Goal: Check status: Check status

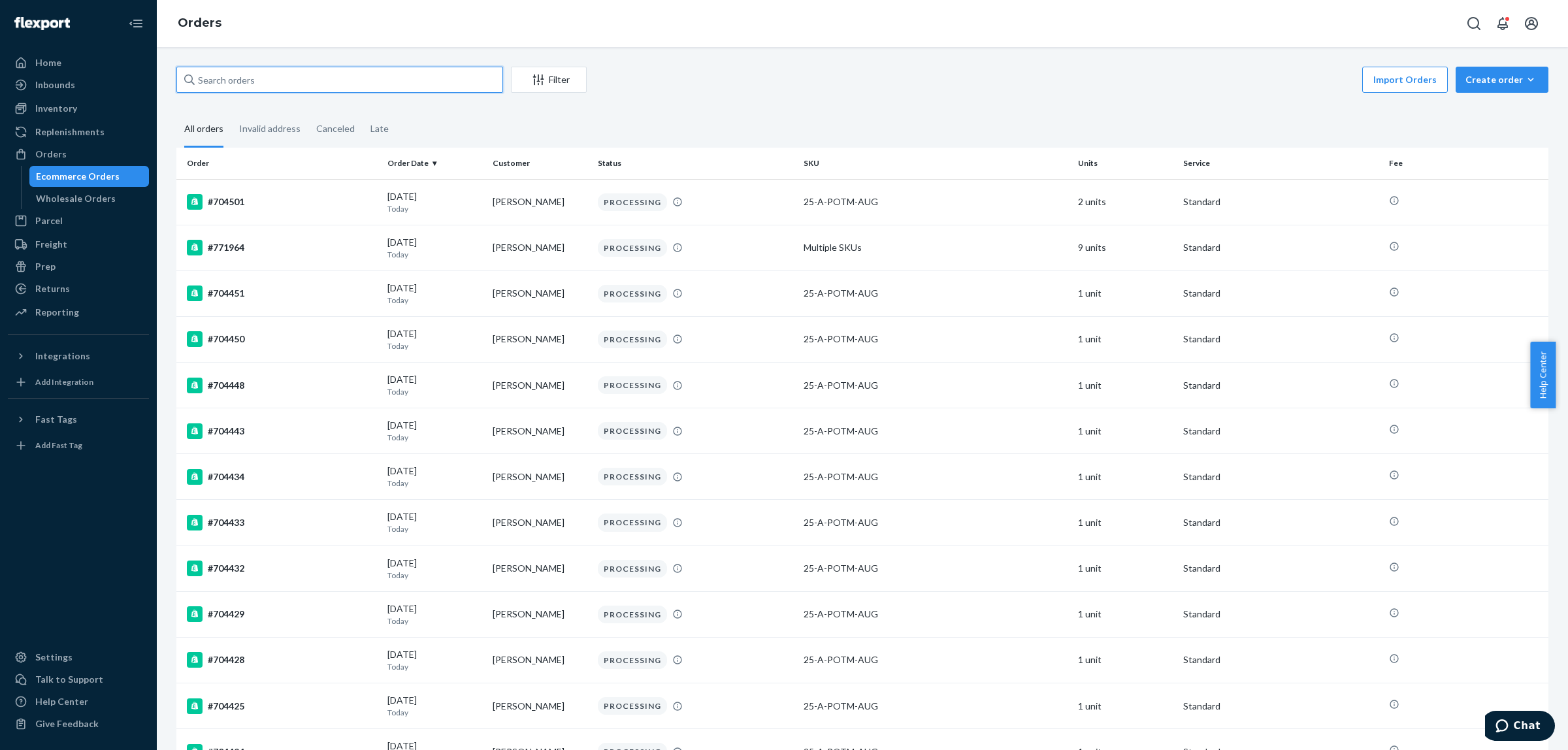
click at [242, 87] on input "text" at bounding box center [339, 80] width 327 height 26
paste input "765024"
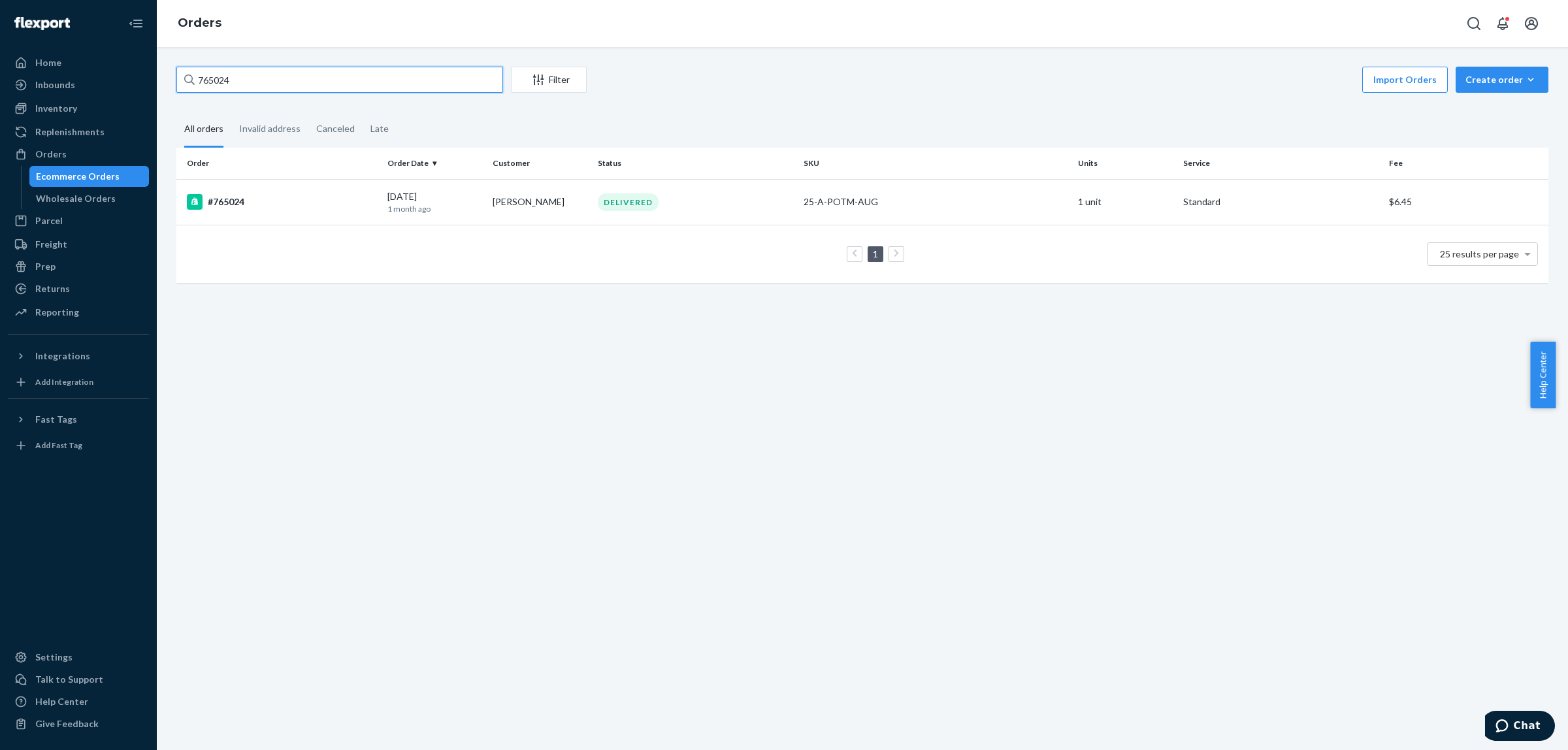
click at [408, 92] on input "765024" at bounding box center [339, 80] width 327 height 26
paste input "#760957"
type input "#760957"
click at [388, 197] on div "[DATE] [DATE]" at bounding box center [435, 202] width 95 height 24
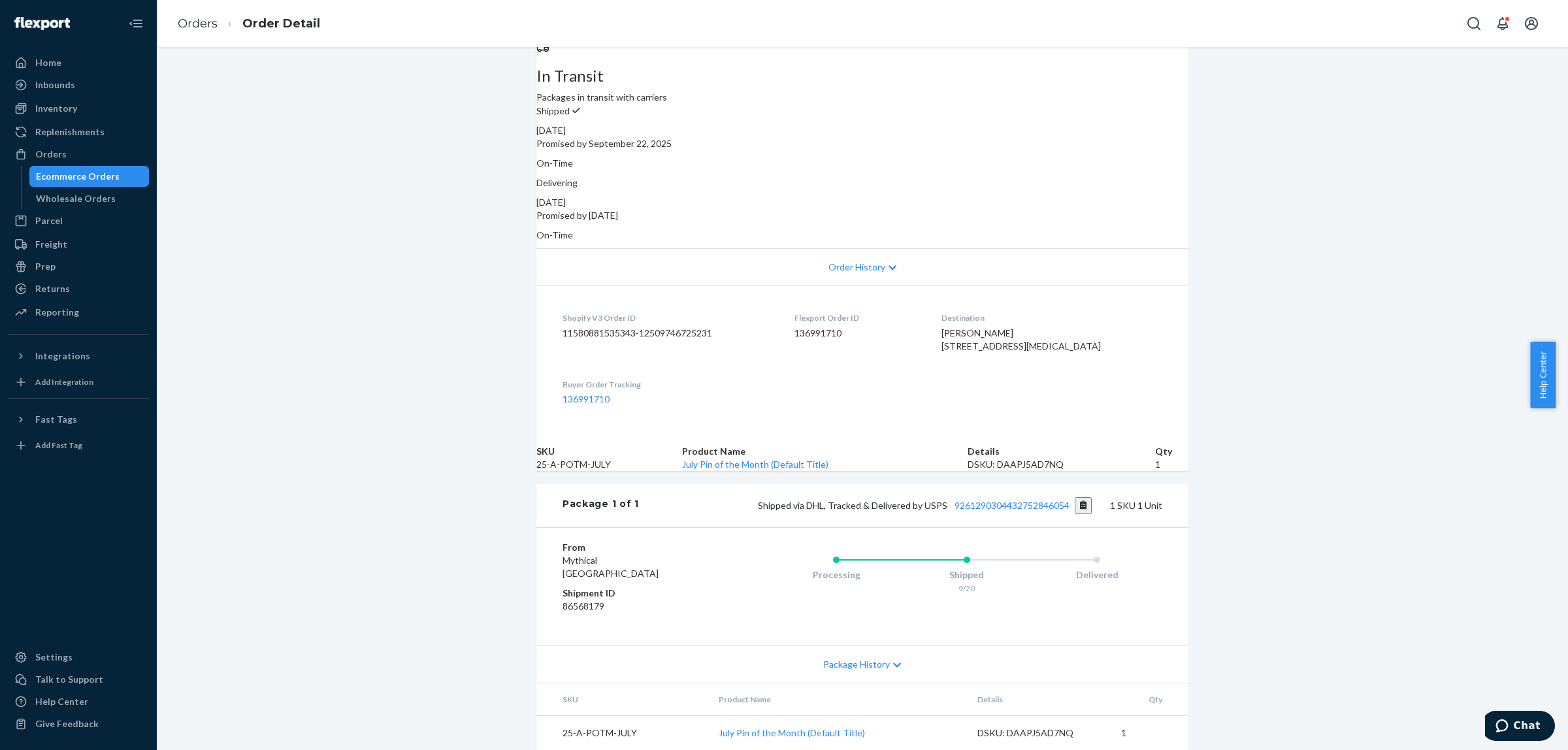
scroll to position [165, 0]
click at [978, 500] on link "9261290304432752846054" at bounding box center [1012, 506] width 115 height 11
